Goal: Obtain resource: Download file/media

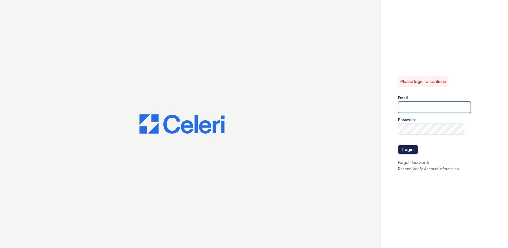
type input "[EMAIL_ADDRESS][DOMAIN_NAME]"
click at [409, 150] on button "Login" at bounding box center [408, 149] width 20 height 9
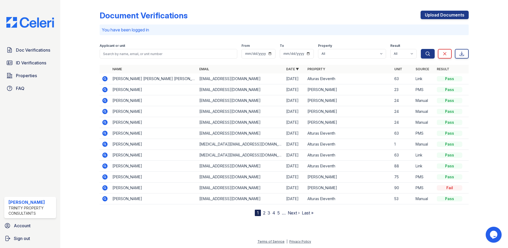
click at [106, 79] on icon at bounding box center [105, 78] width 6 height 6
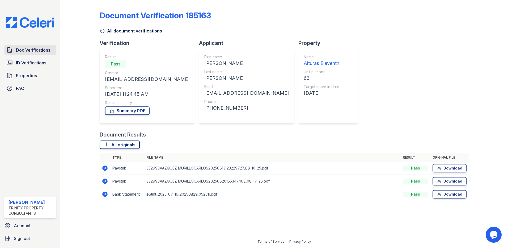
click at [31, 49] on span "Doc Verifications" at bounding box center [33, 50] width 34 height 6
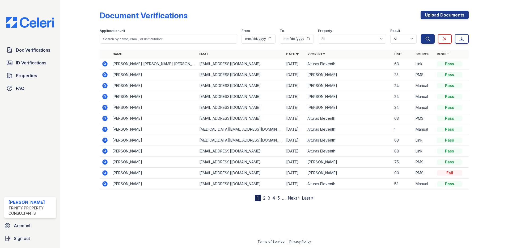
click at [103, 129] on icon at bounding box center [104, 129] width 5 height 5
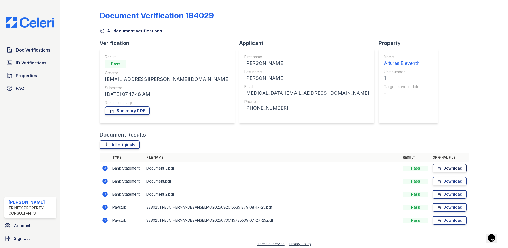
click at [446, 167] on link "Download" at bounding box center [450, 168] width 34 height 9
